Goal: Use online tool/utility

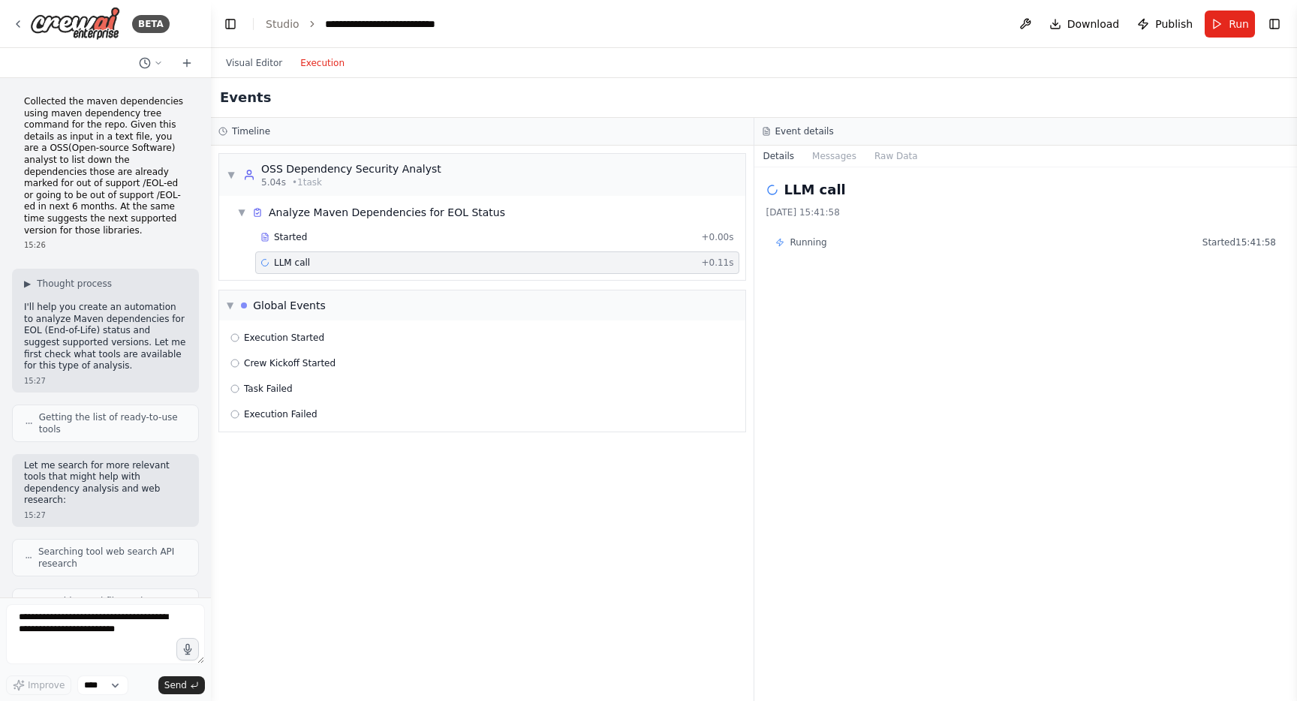
scroll to position [2191, 0]
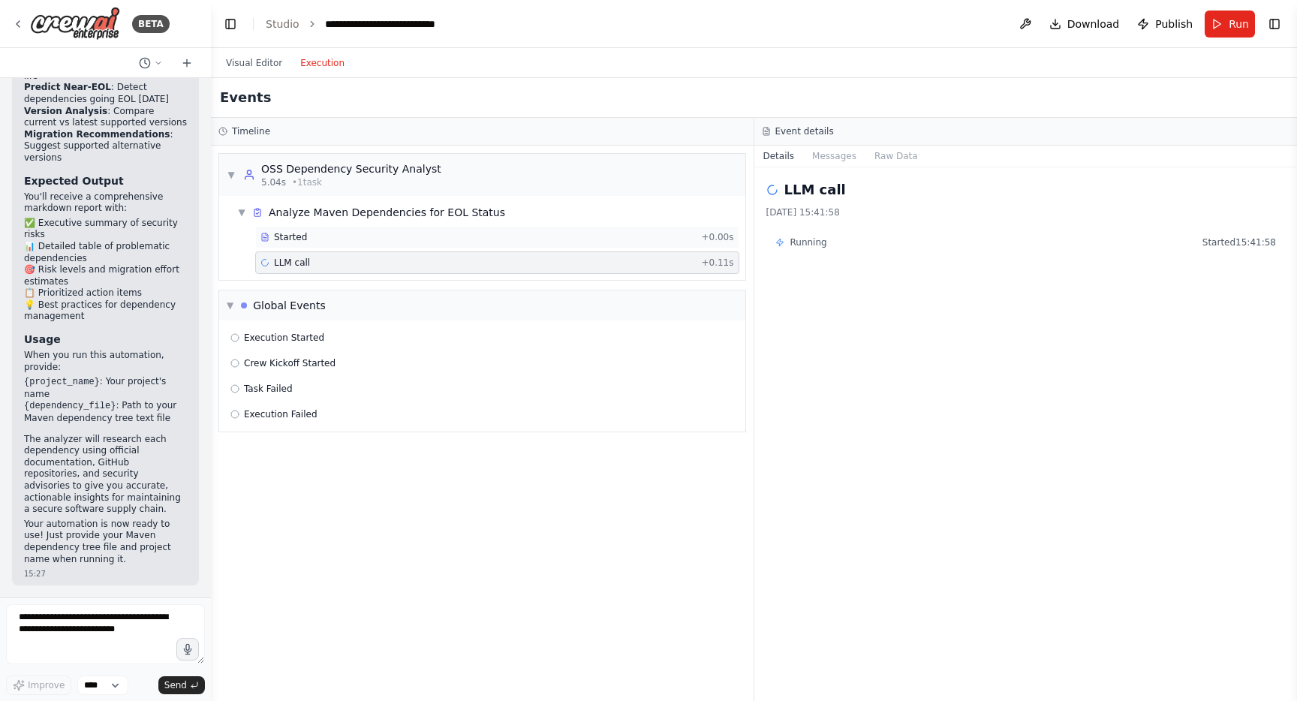
click at [291, 238] on span "Started" at bounding box center [290, 237] width 33 height 12
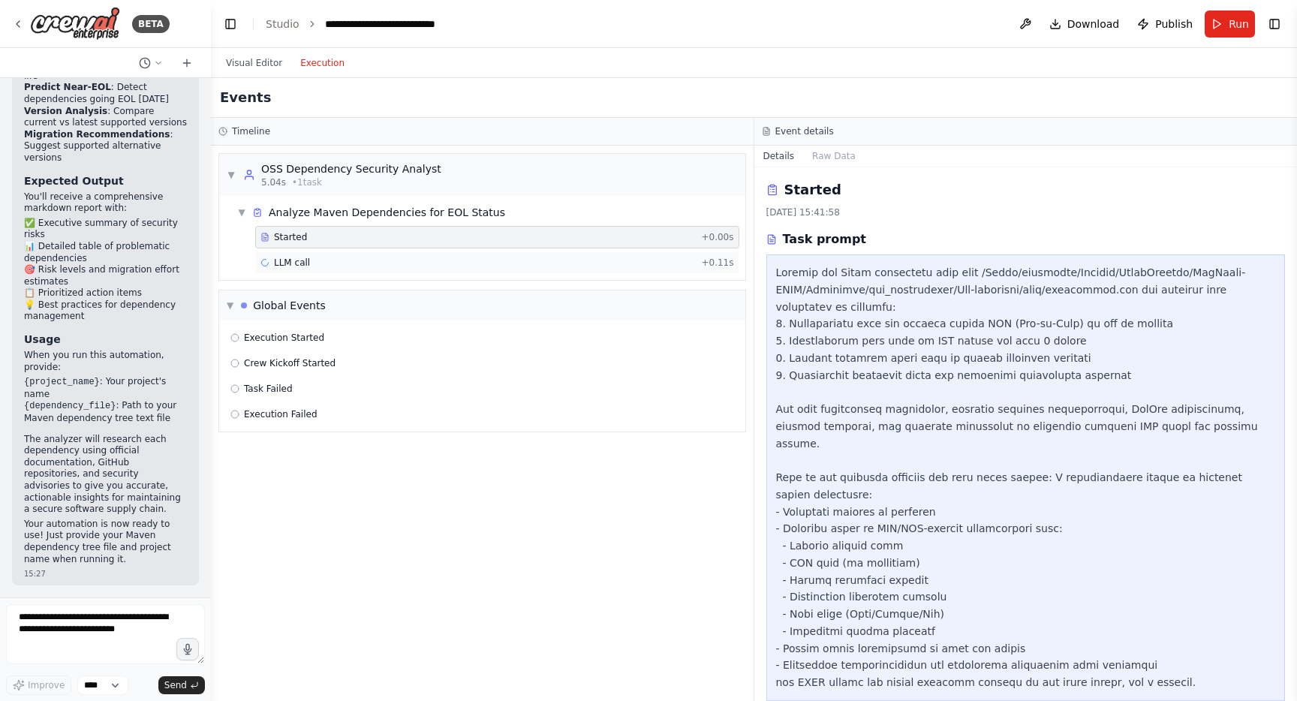
click at [297, 267] on span "LLM call" at bounding box center [292, 263] width 36 height 12
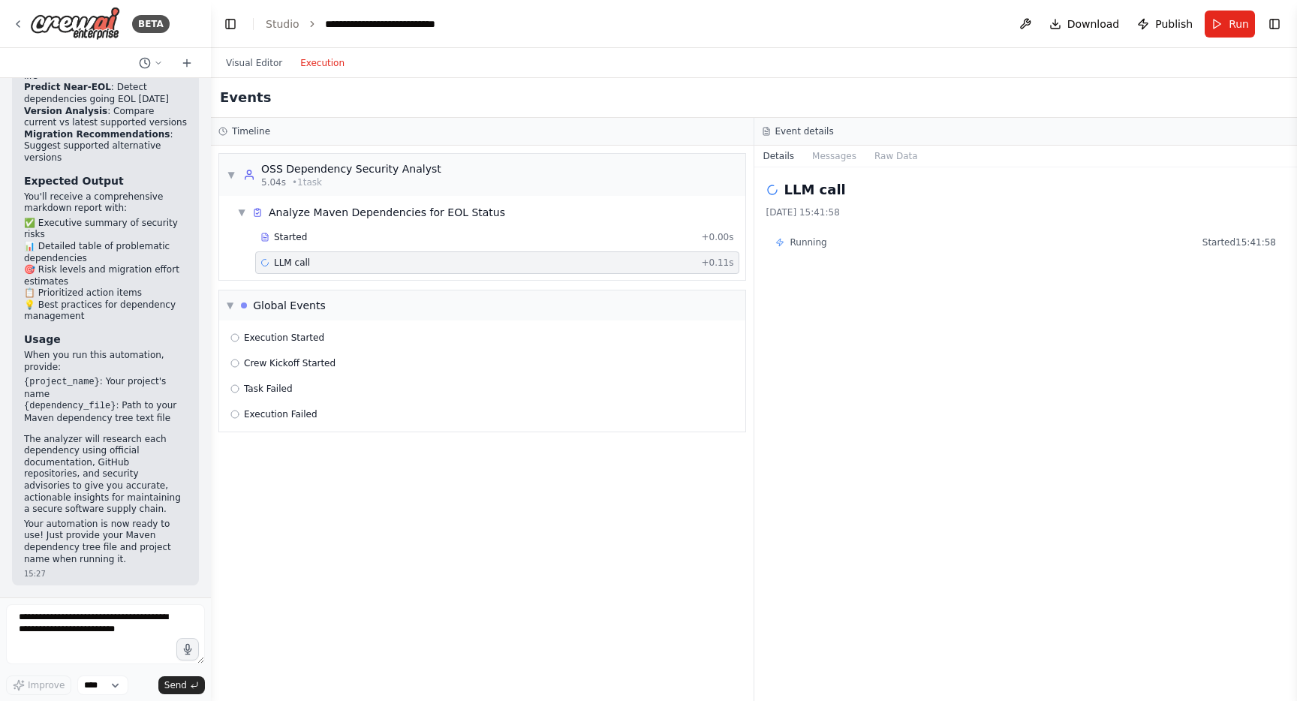
click at [794, 244] on span "Running" at bounding box center [809, 242] width 37 height 12
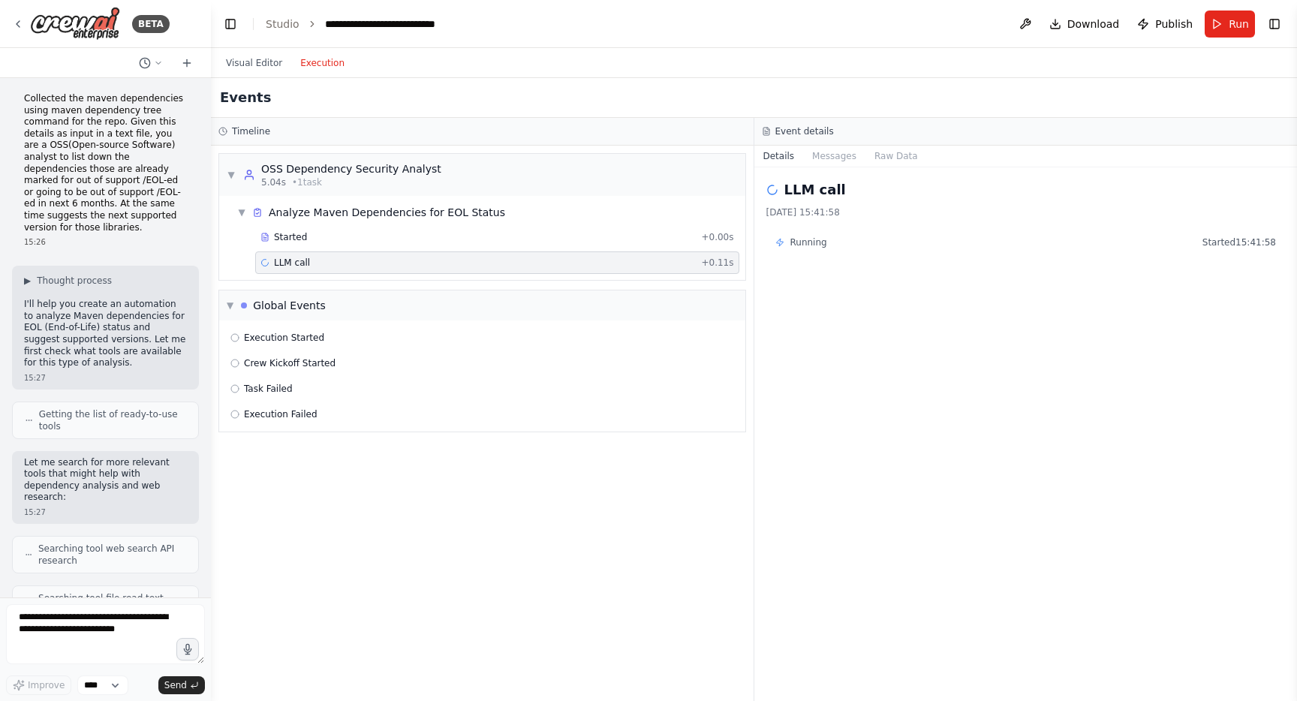
scroll to position [0, 0]
click at [286, 25] on link "Studio" at bounding box center [283, 24] width 34 height 12
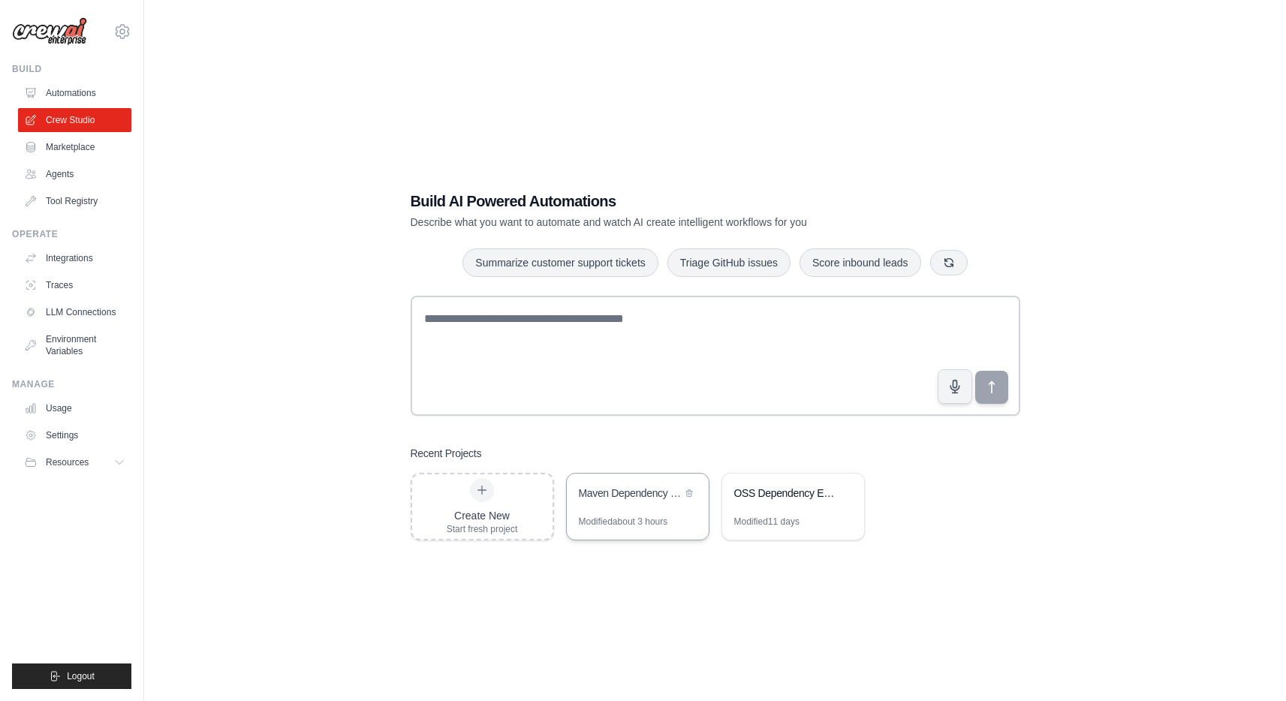
click at [628, 502] on div "Maven Dependency EOL Analyzer" at bounding box center [630, 495] width 103 height 18
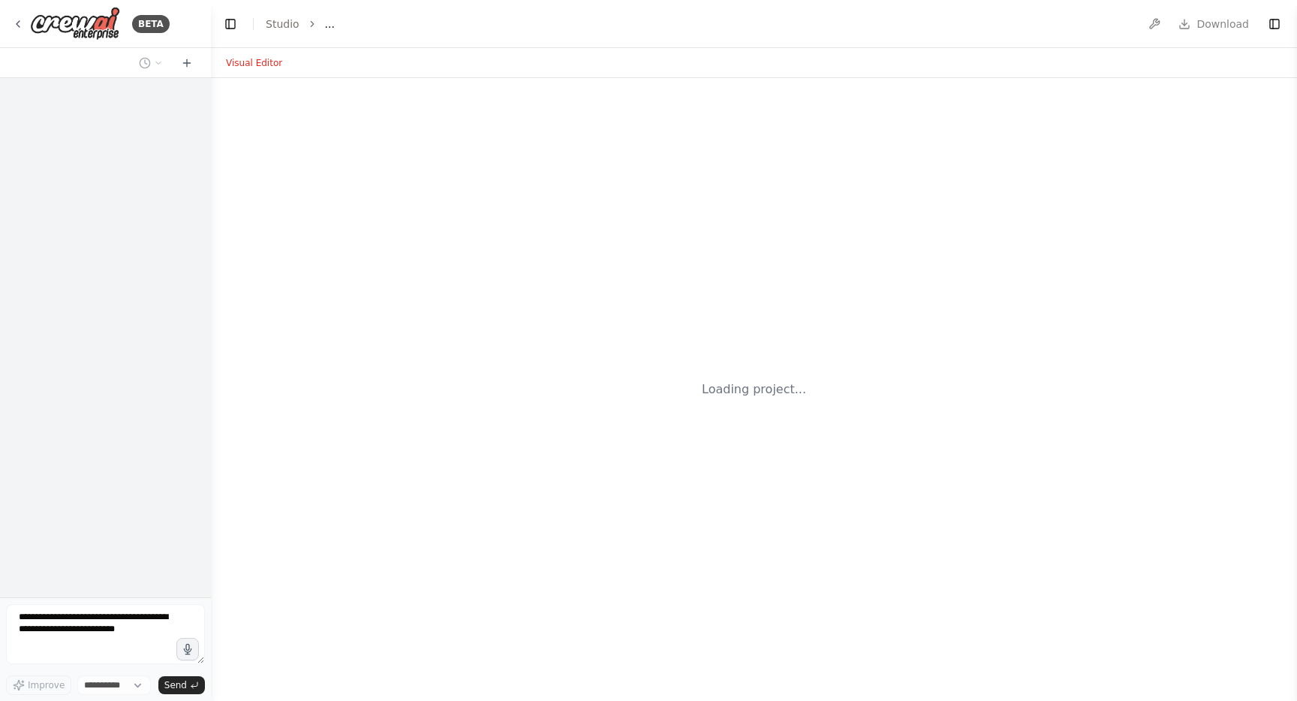
select select "****"
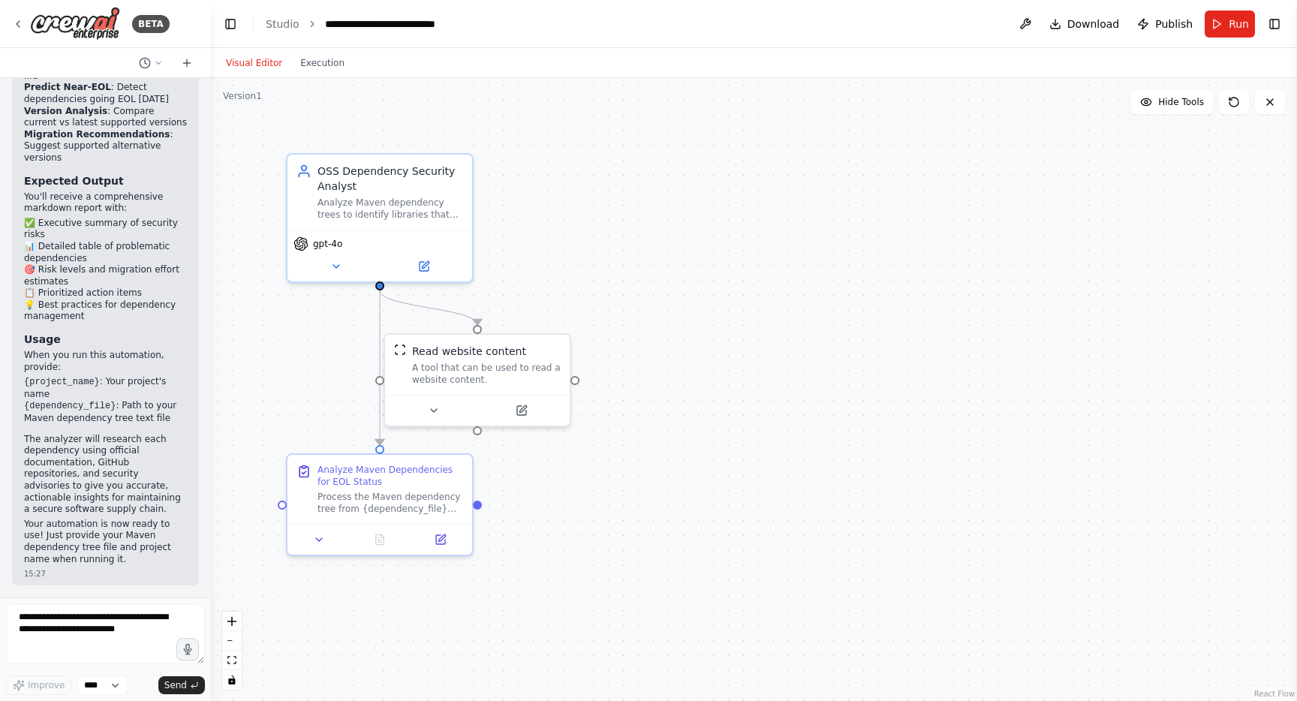
scroll to position [2191, 0]
